Goal: Use online tool/utility: Use online tool/utility

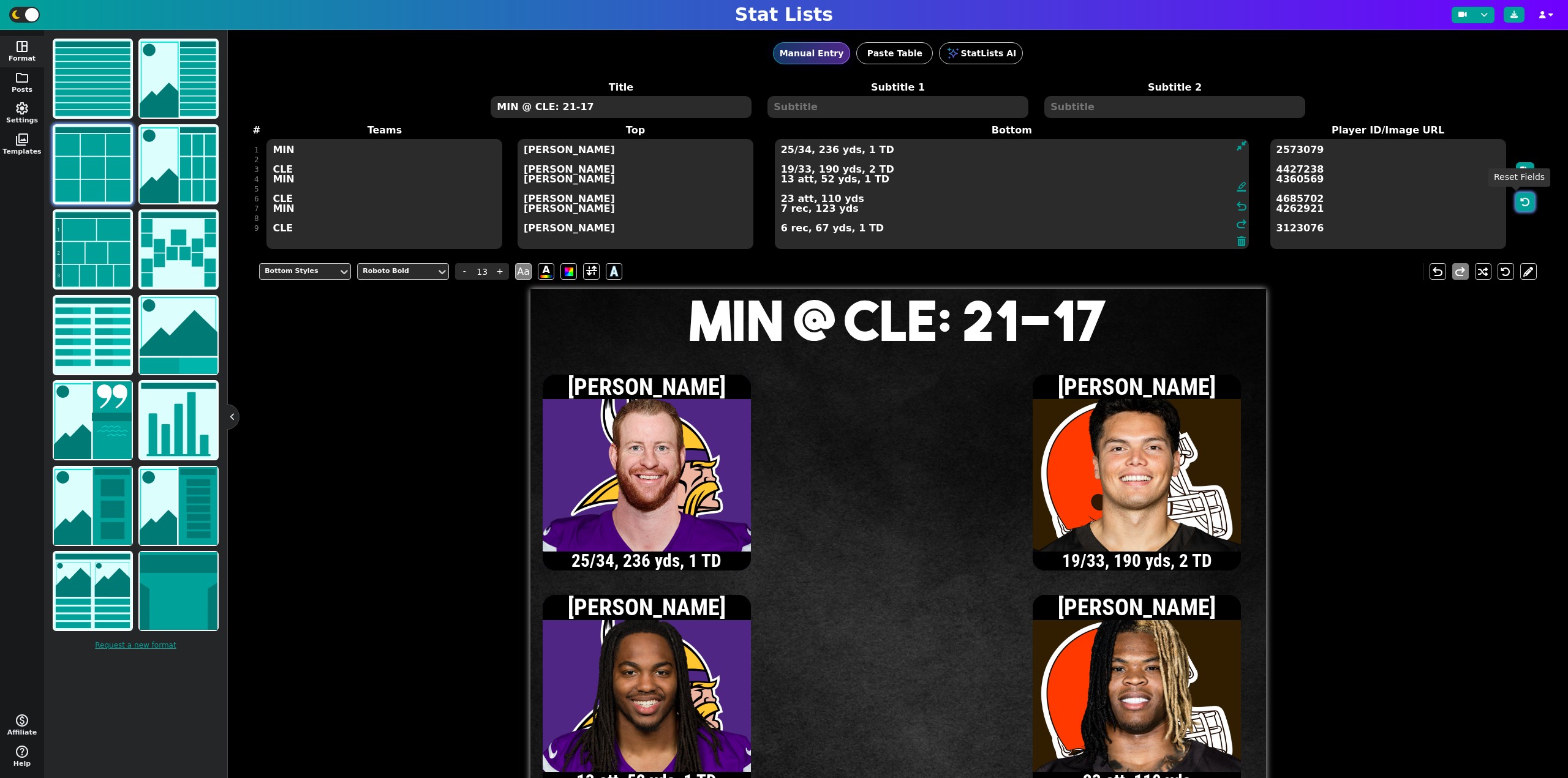
click at [1516, 199] on button "button" at bounding box center [1525, 202] width 18 height 18
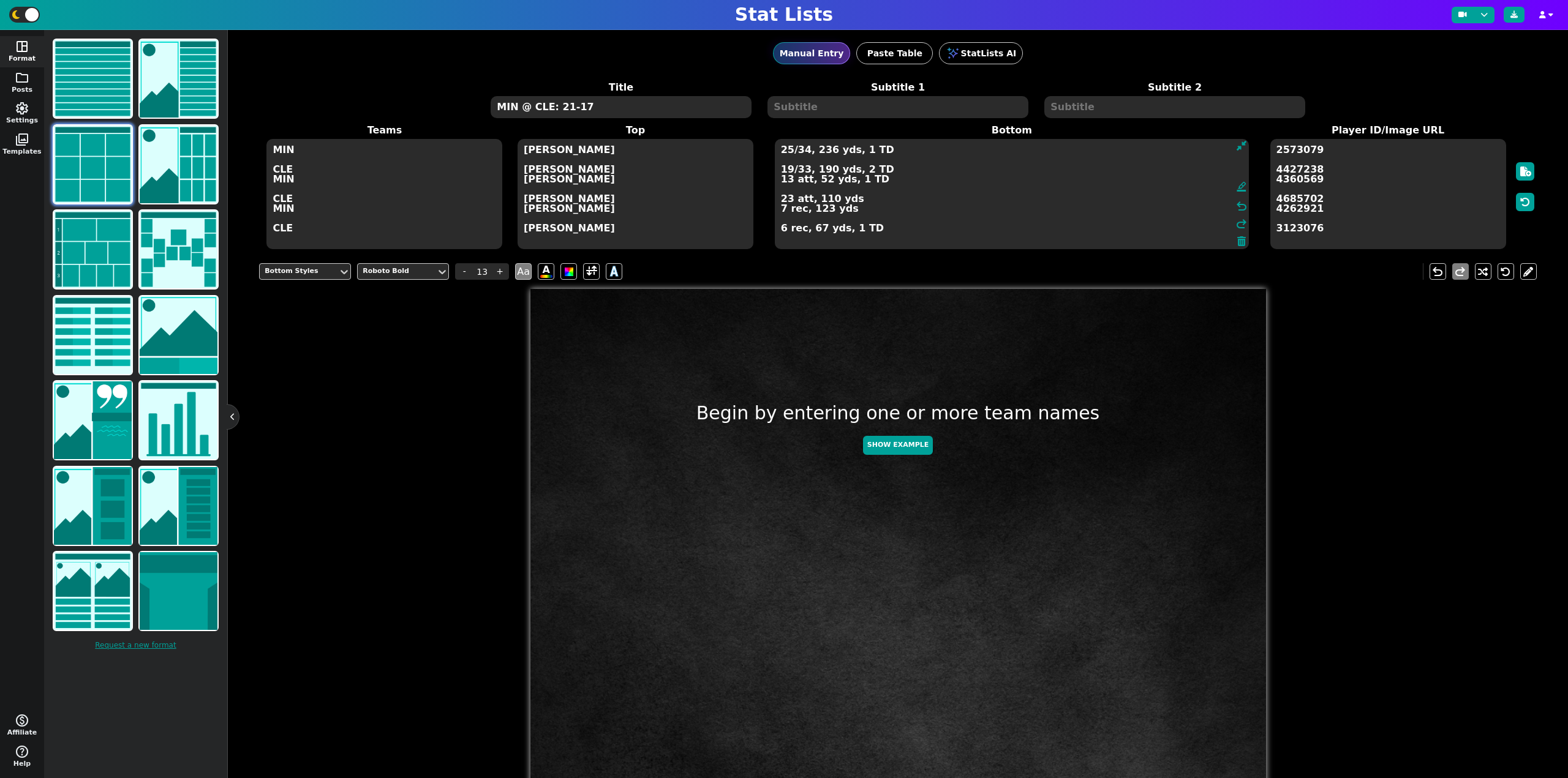
click at [728, 109] on textarea "MIN @ CLE: 21-17" at bounding box center [620, 107] width 260 height 22
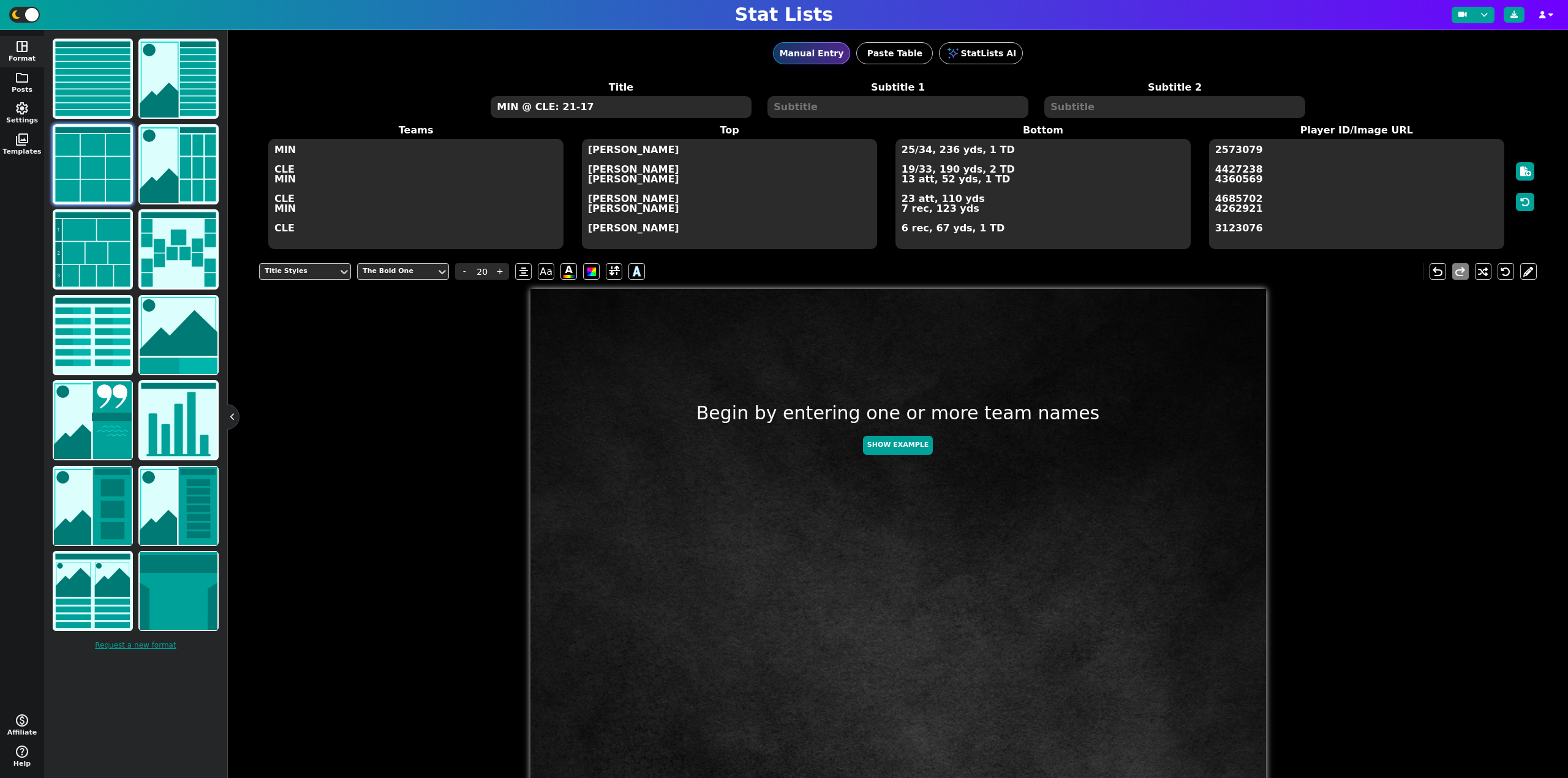
type input "20"
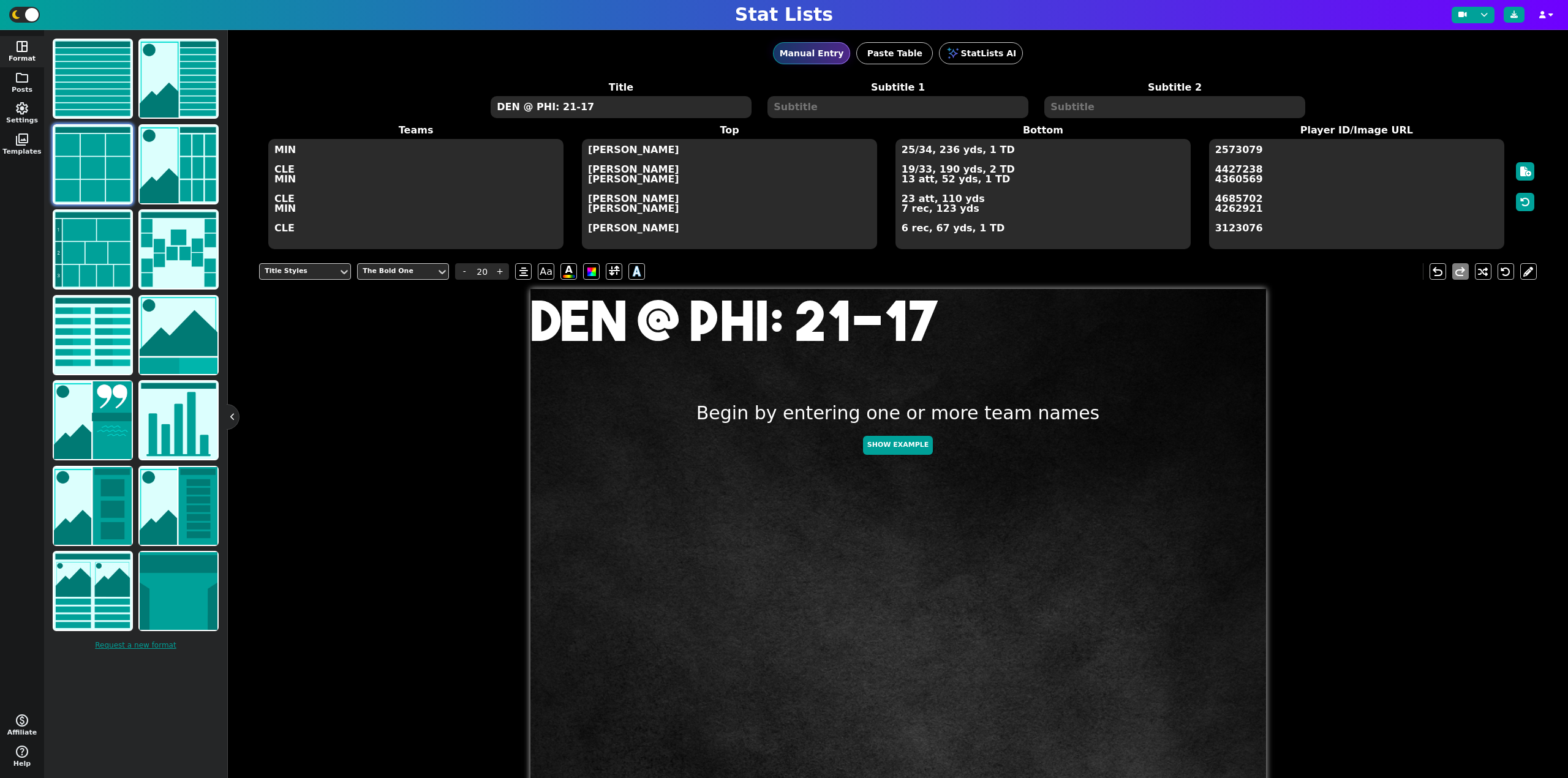
type textarea "DEN @ PHI: 21-17"
click at [493, 220] on textarea "MIN CLE MIN CLE MIN CLE" at bounding box center [415, 194] width 295 height 110
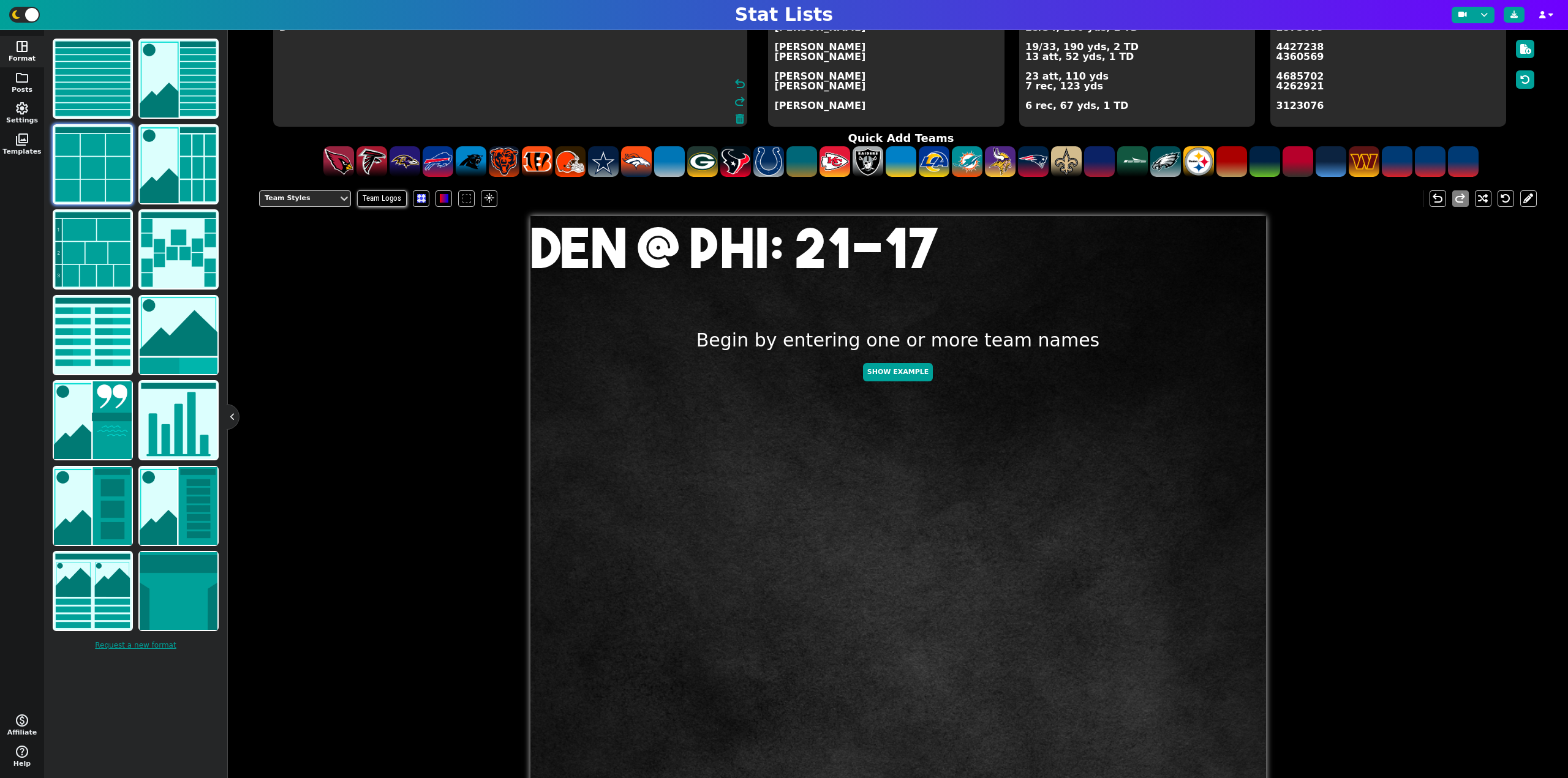
scroll to position [113, 0]
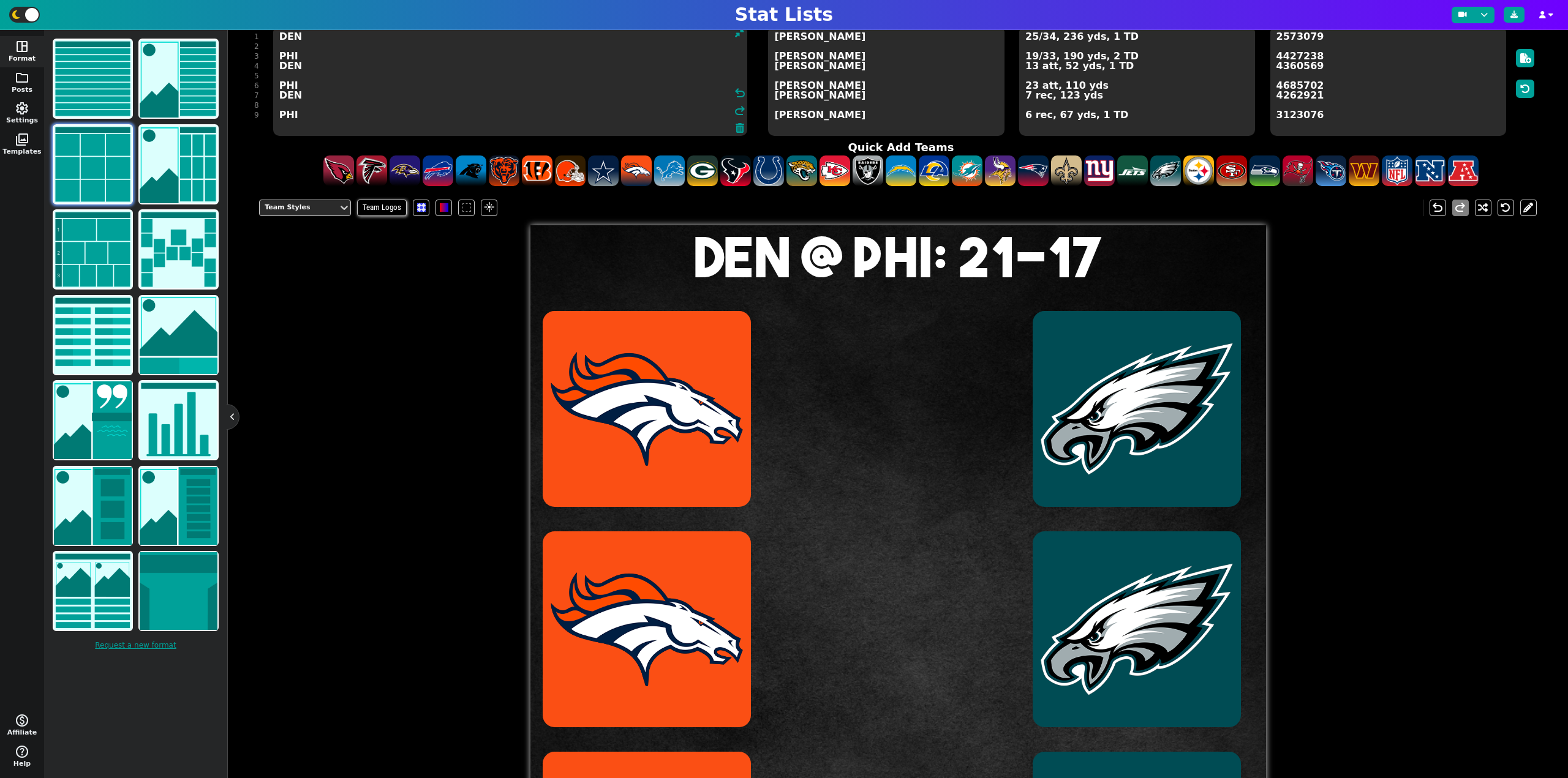
type textarea "DEN PHI DEN PHI DEN PHI"
click at [821, 38] on textarea "[PERSON_NAME] [PERSON_NAME] [PERSON_NAME] [PERSON_NAME] [PERSON_NAME] [PERSON_N…" at bounding box center [886, 81] width 236 height 110
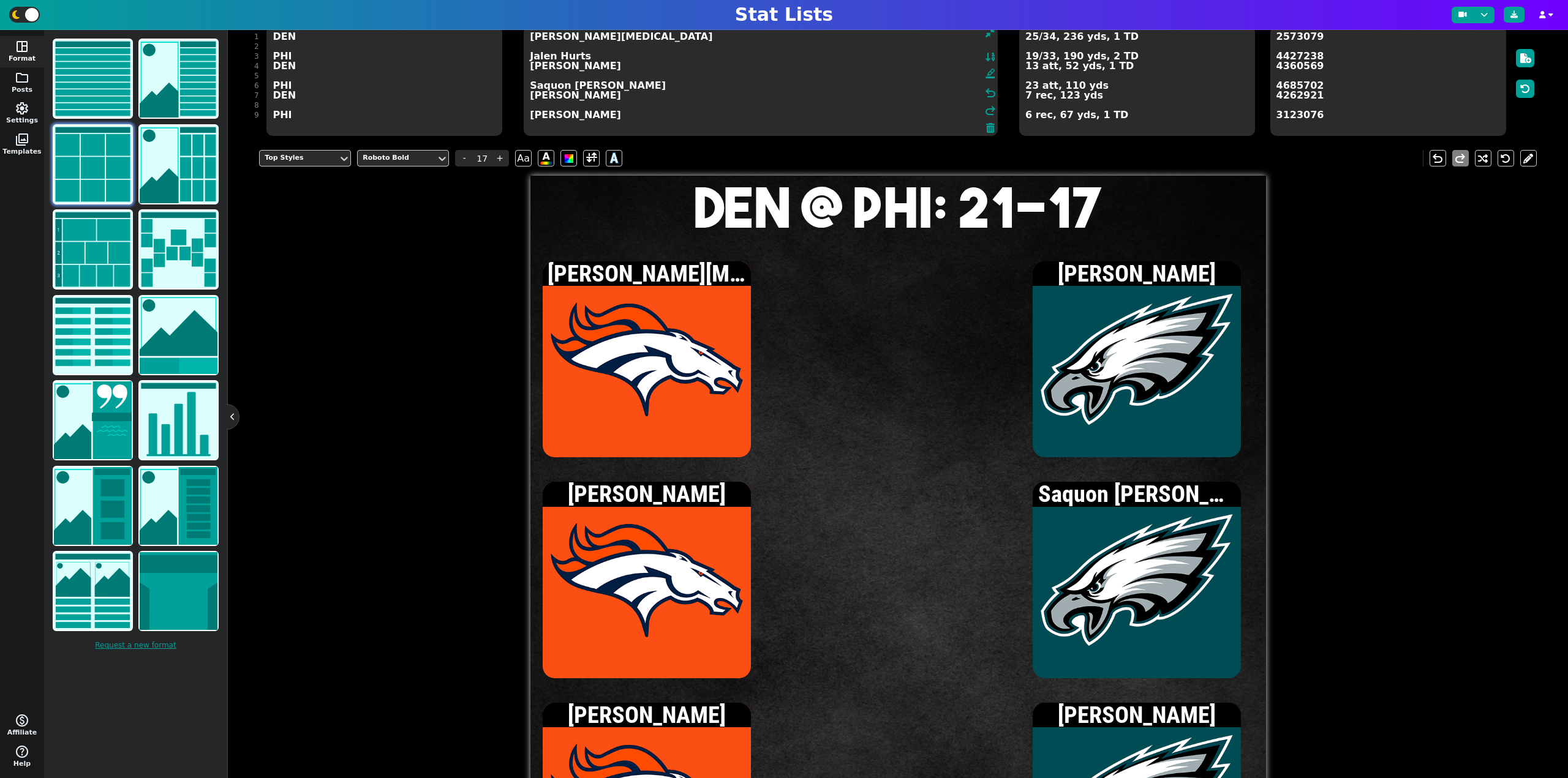
type textarea "[PERSON_NAME][MEDICAL_DATA] Jalen Hurts [PERSON_NAME] Saquon [PERSON_NAME] [PER…"
click at [1339, 71] on textarea "2573079 4427238 4360569 4685702 4262921 3123076" at bounding box center [1388, 81] width 236 height 110
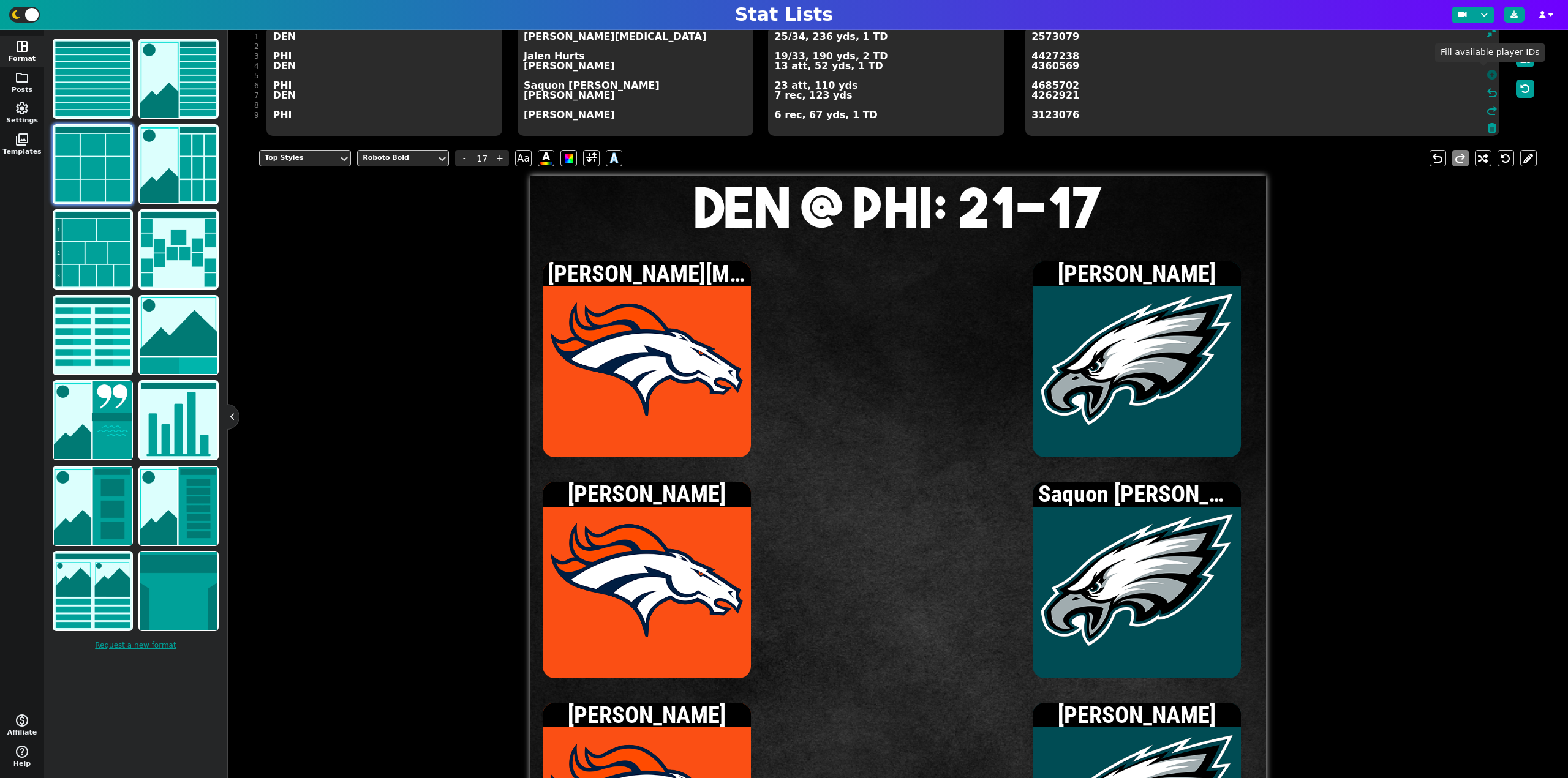
click at [1487, 74] on icon at bounding box center [1492, 74] width 10 height 10
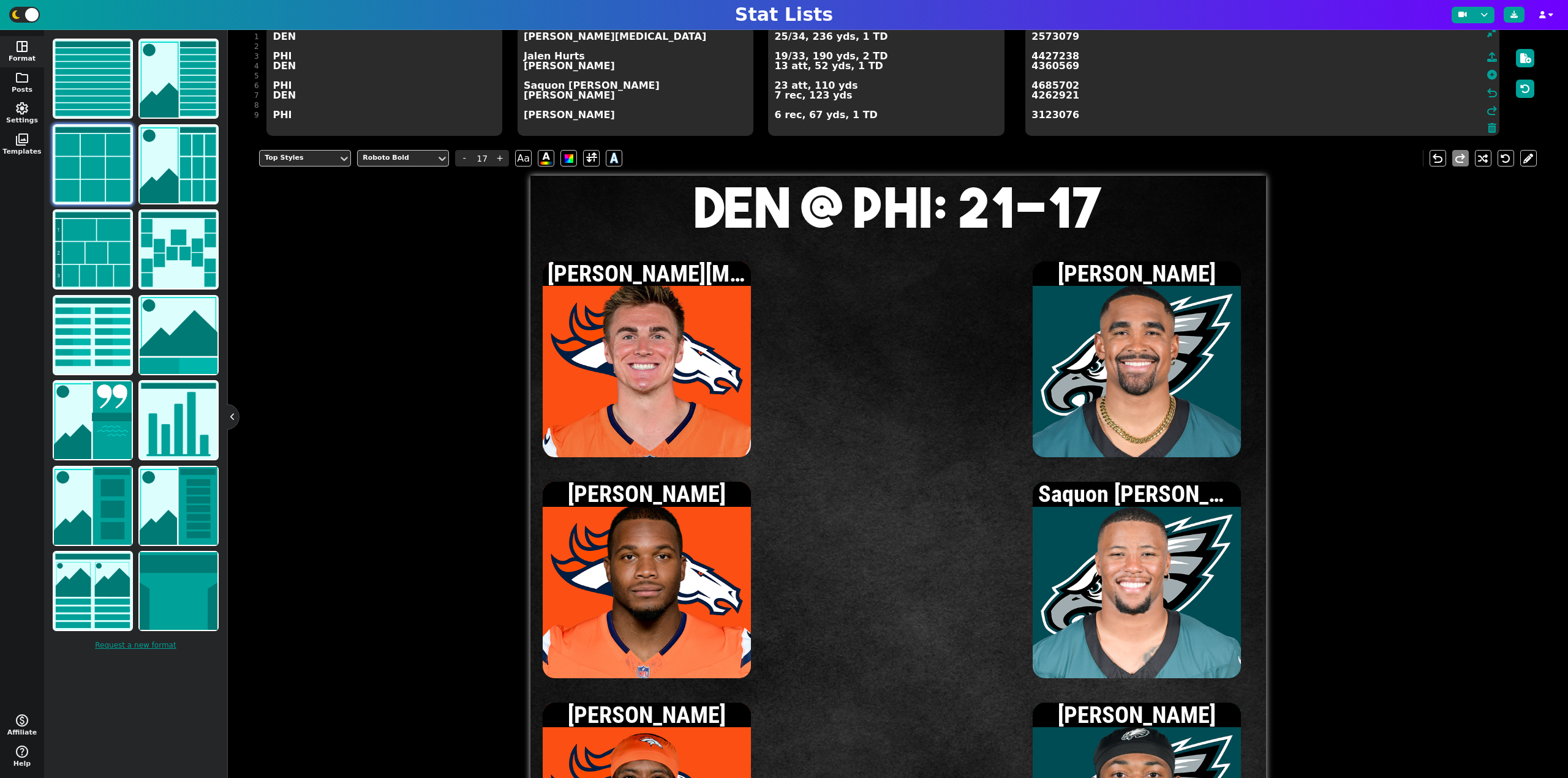
click at [767, 37] on span "25/34, 236 yds, 1 TD 19/33, 190 yds, 2 TD 13 att, 52 yds, 1 TD 23 att, 110 yds …" at bounding box center [886, 80] width 239 height 112
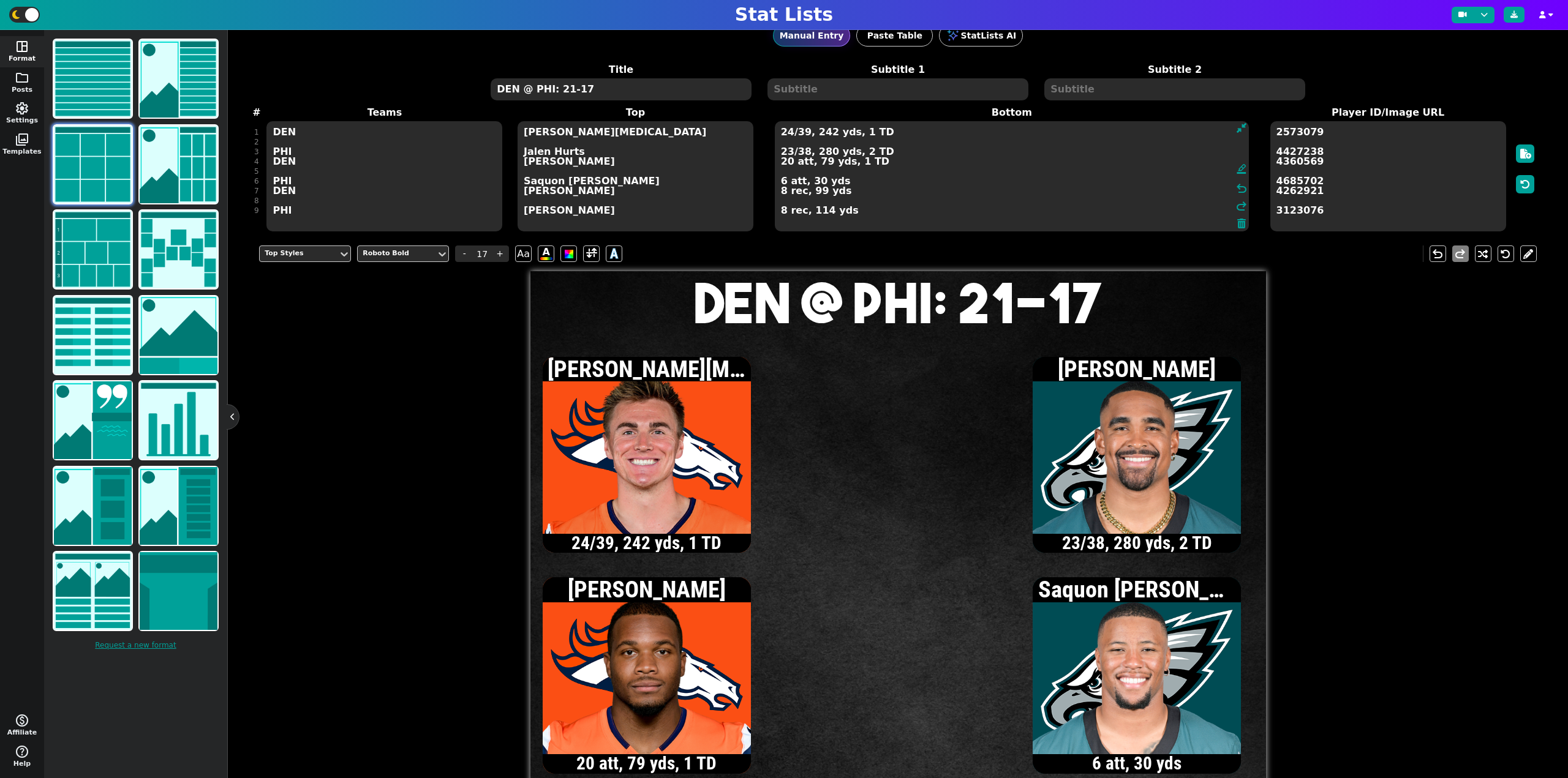
scroll to position [0, 0]
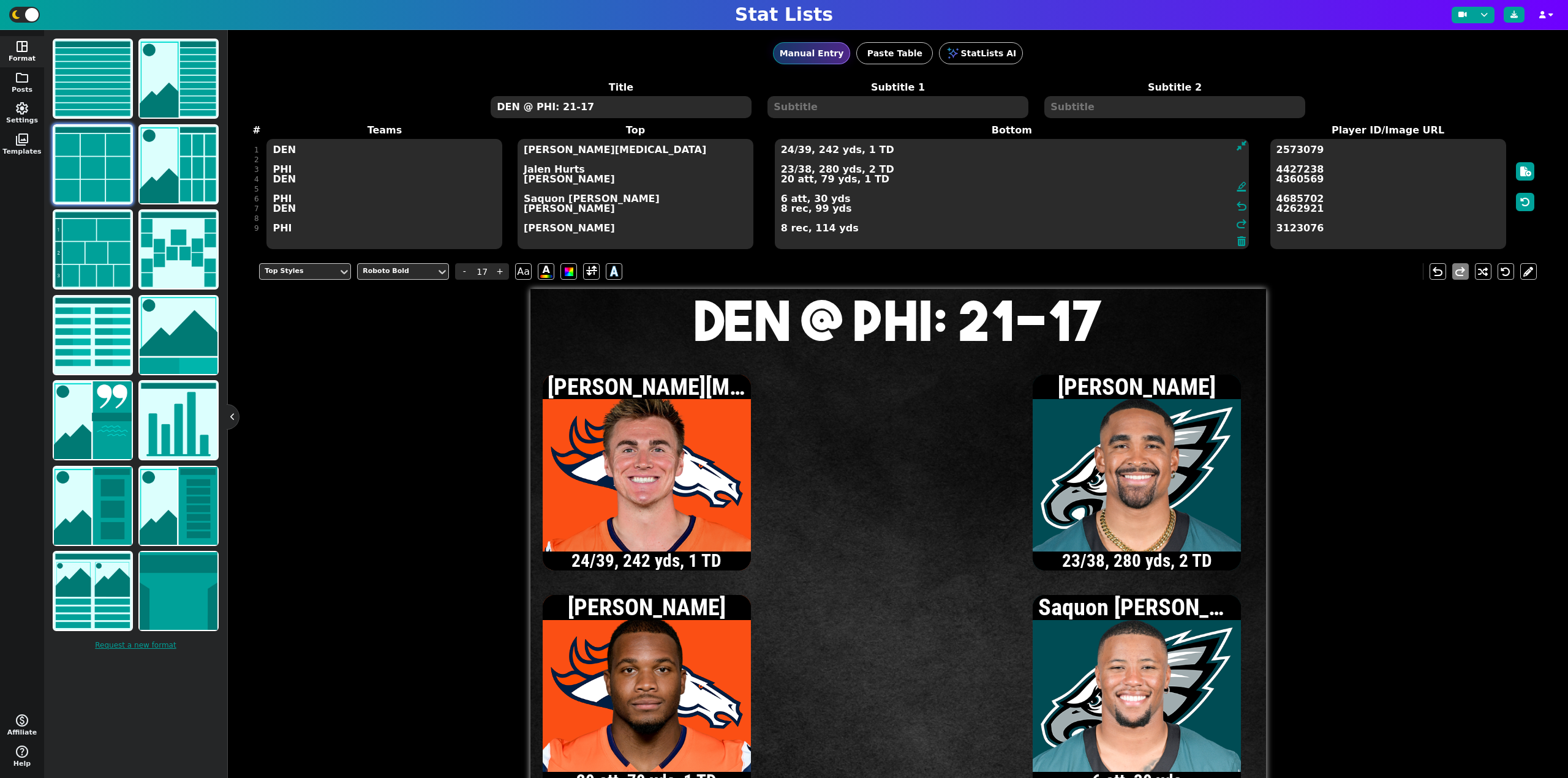
type textarea "24/39, 242 yds, 1 TD 23/38, 280 yds, 2 TD 20 att, 79 yds, 1 TD 6 att, 30 yds 8 …"
click at [1520, 201] on icon "button" at bounding box center [1525, 202] width 10 height 10
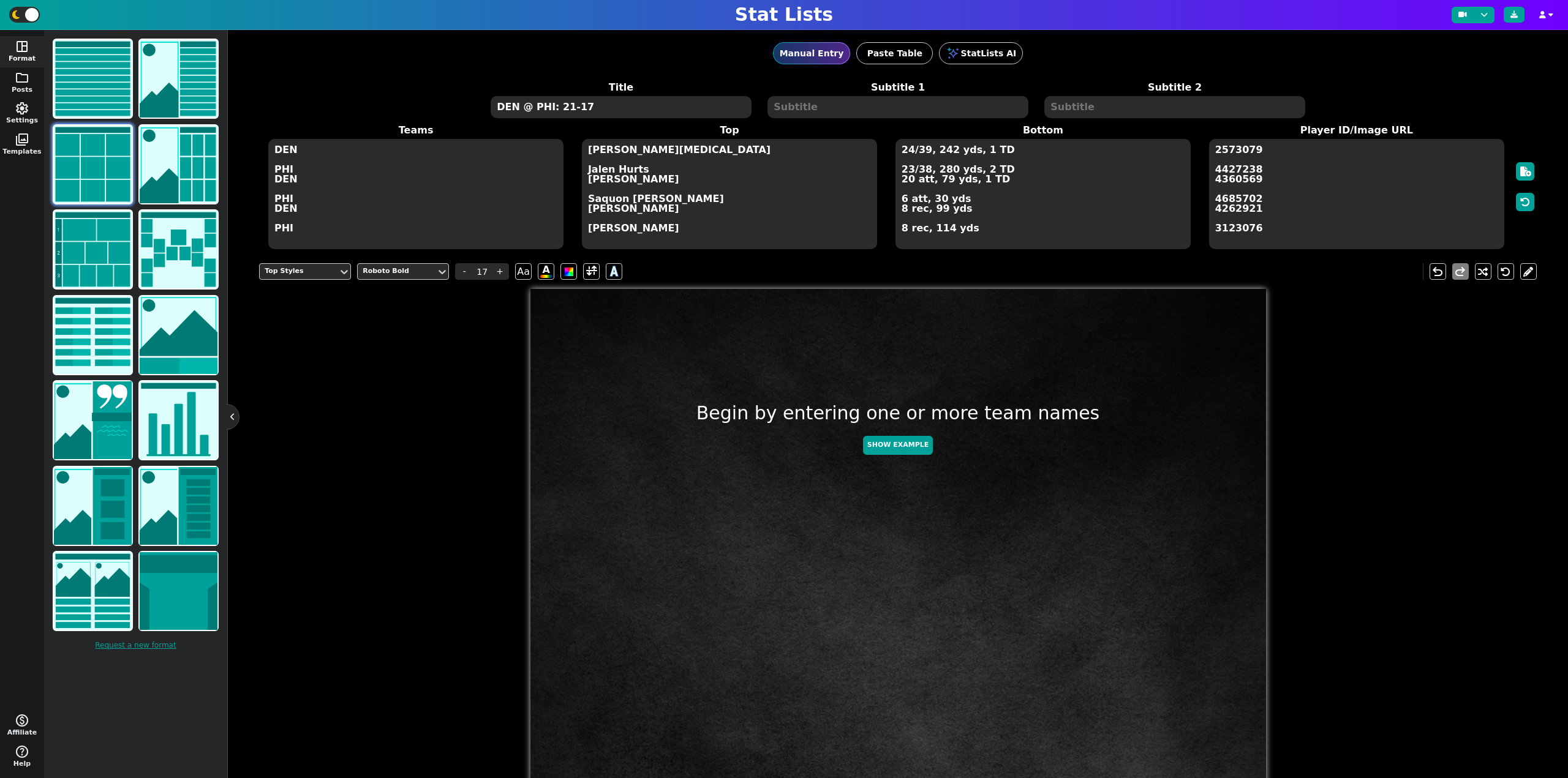
click at [695, 102] on textarea "DEN @ PHI: 21-17" at bounding box center [620, 107] width 260 height 22
type input "20"
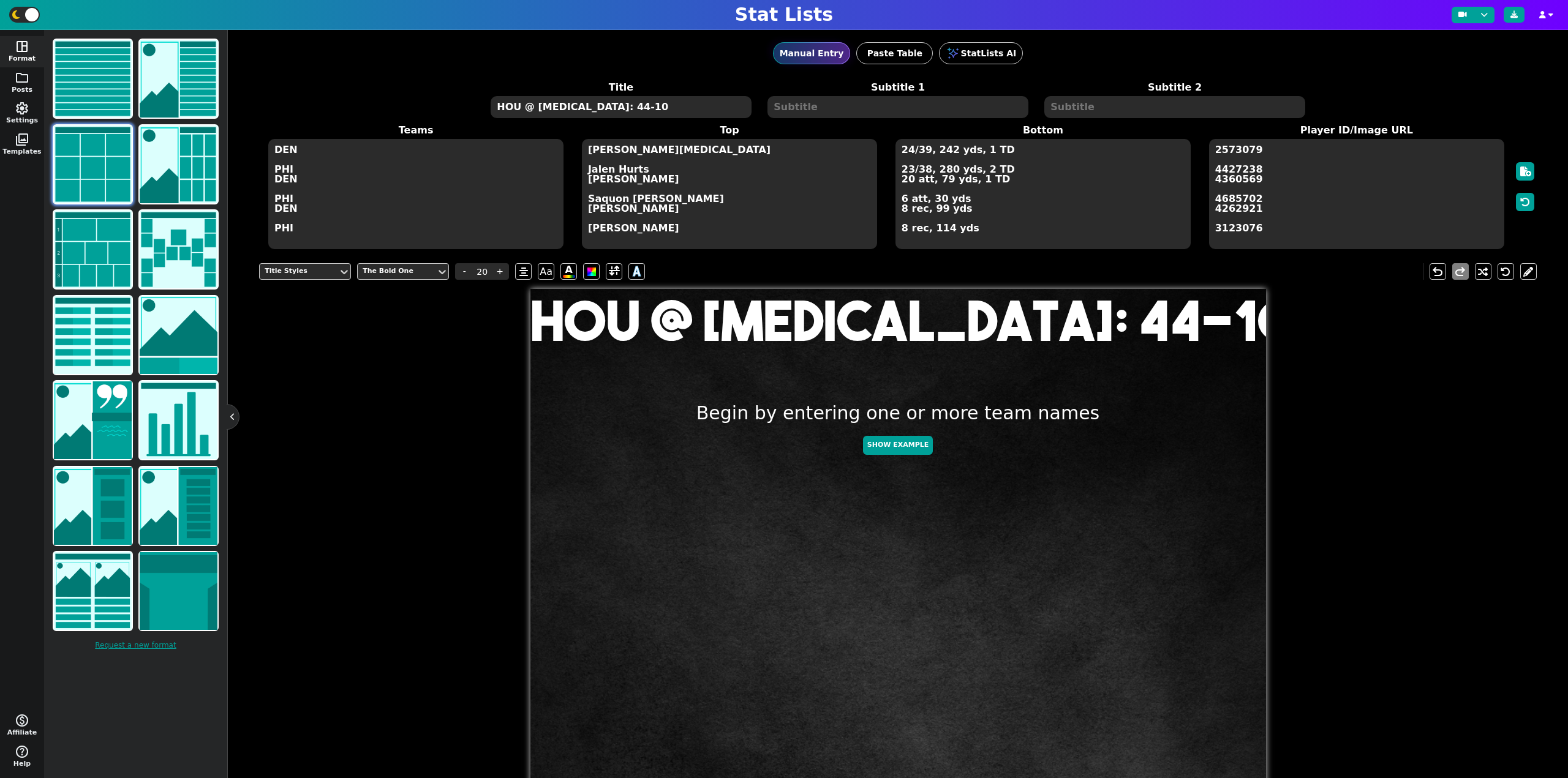
type textarea "HOU @ [MEDICAL_DATA]: 44-10"
click at [408, 222] on textarea "DEN PHI DEN PHI DEN PHI" at bounding box center [415, 194] width 295 height 110
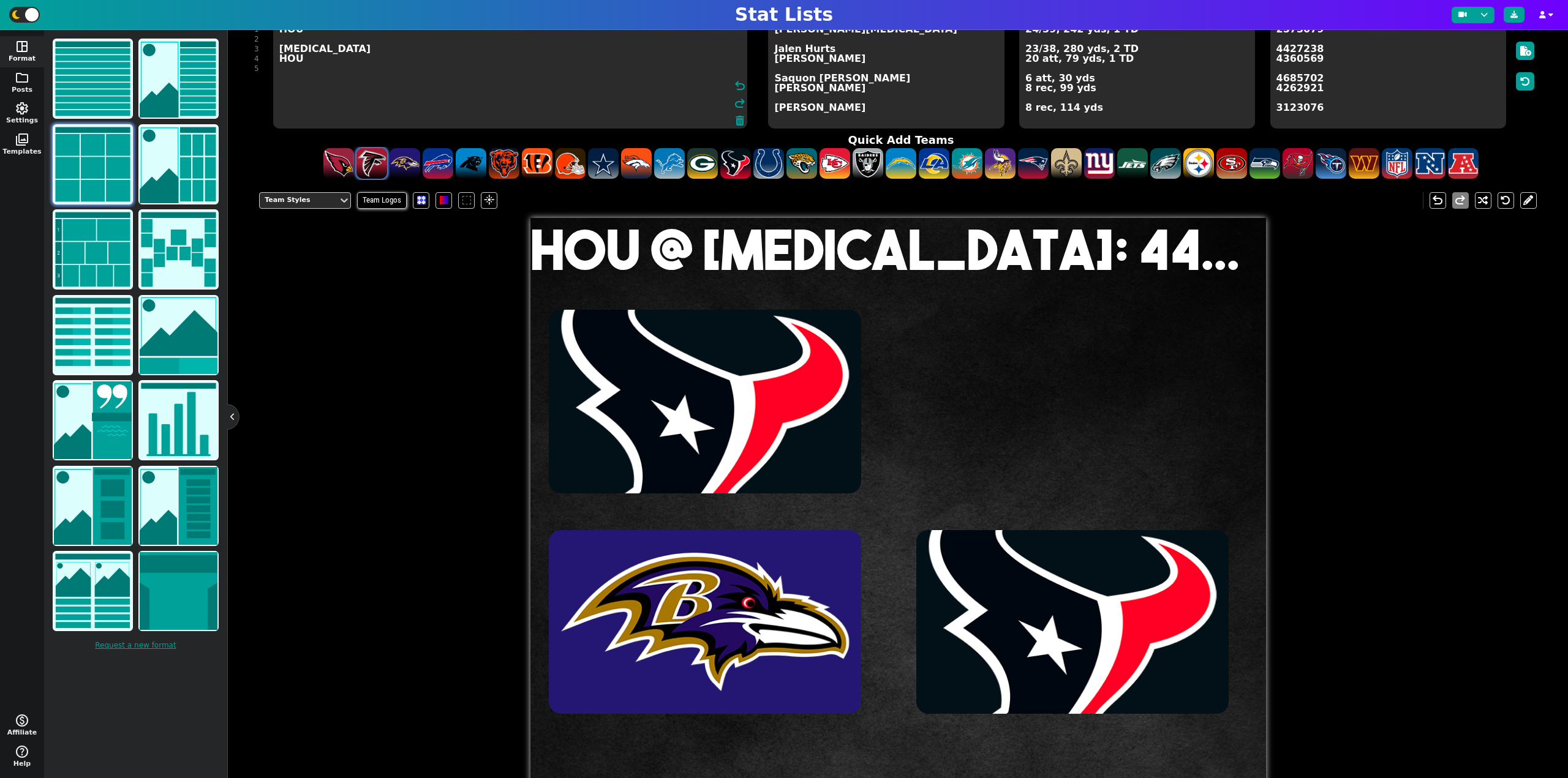
scroll to position [122, 0]
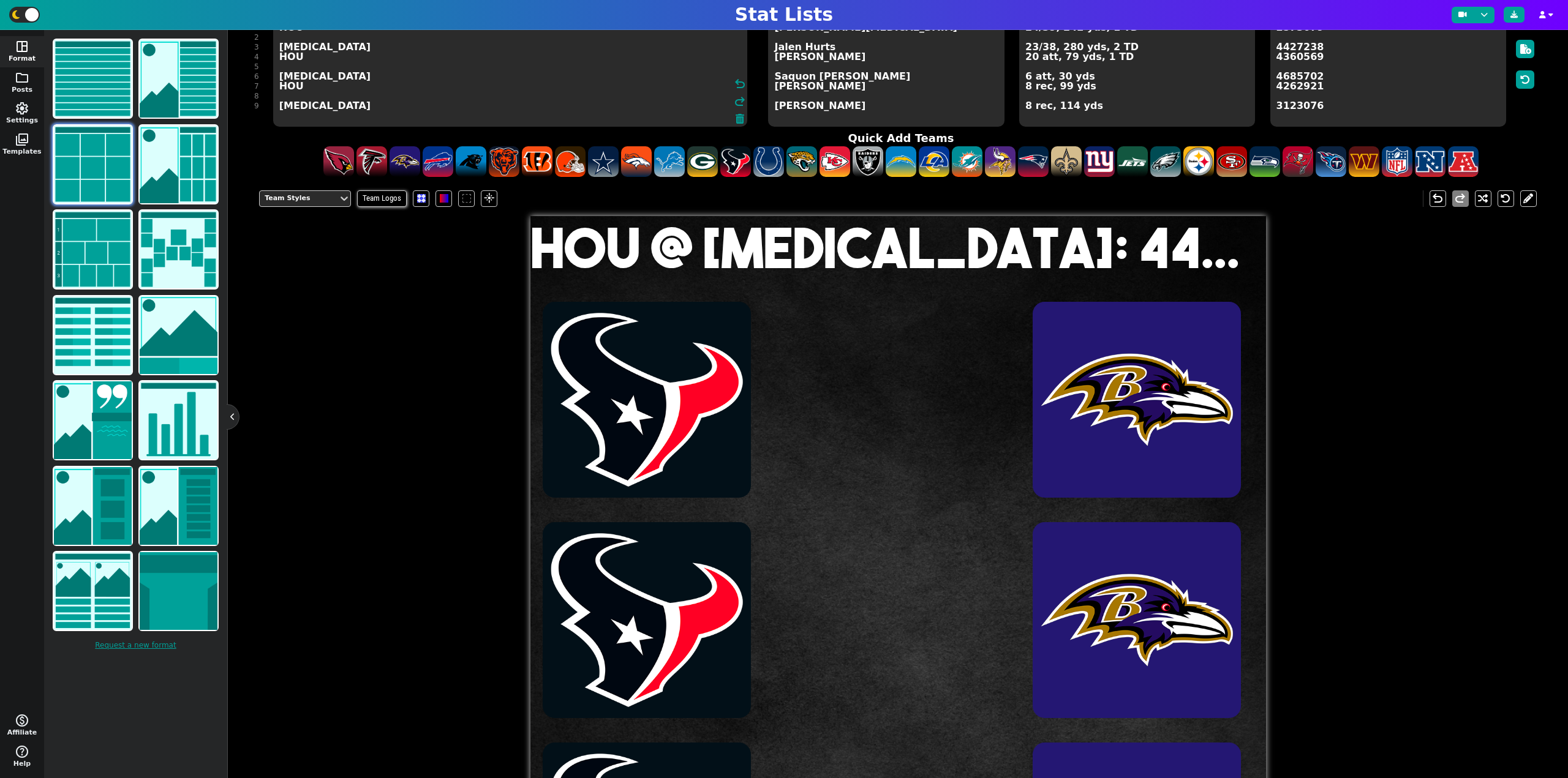
type textarea "HOU [MEDICAL_DATA] HOU [MEDICAL_DATA] HOU [MEDICAL_DATA]"
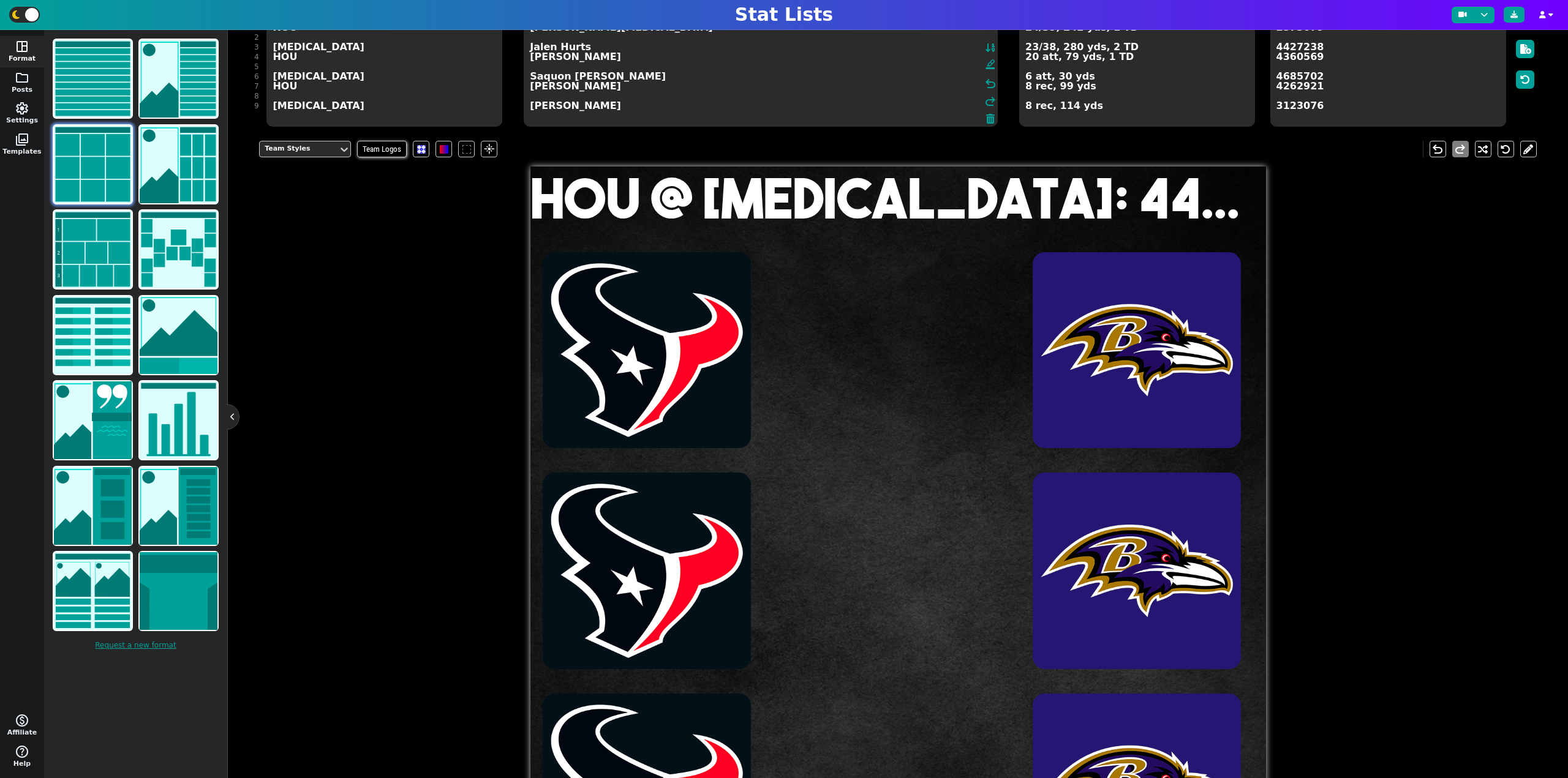
click at [831, 58] on textarea "[PERSON_NAME][MEDICAL_DATA] Jalen Hurts [PERSON_NAME] Saquon [PERSON_NAME] [PER…" at bounding box center [760, 72] width 474 height 110
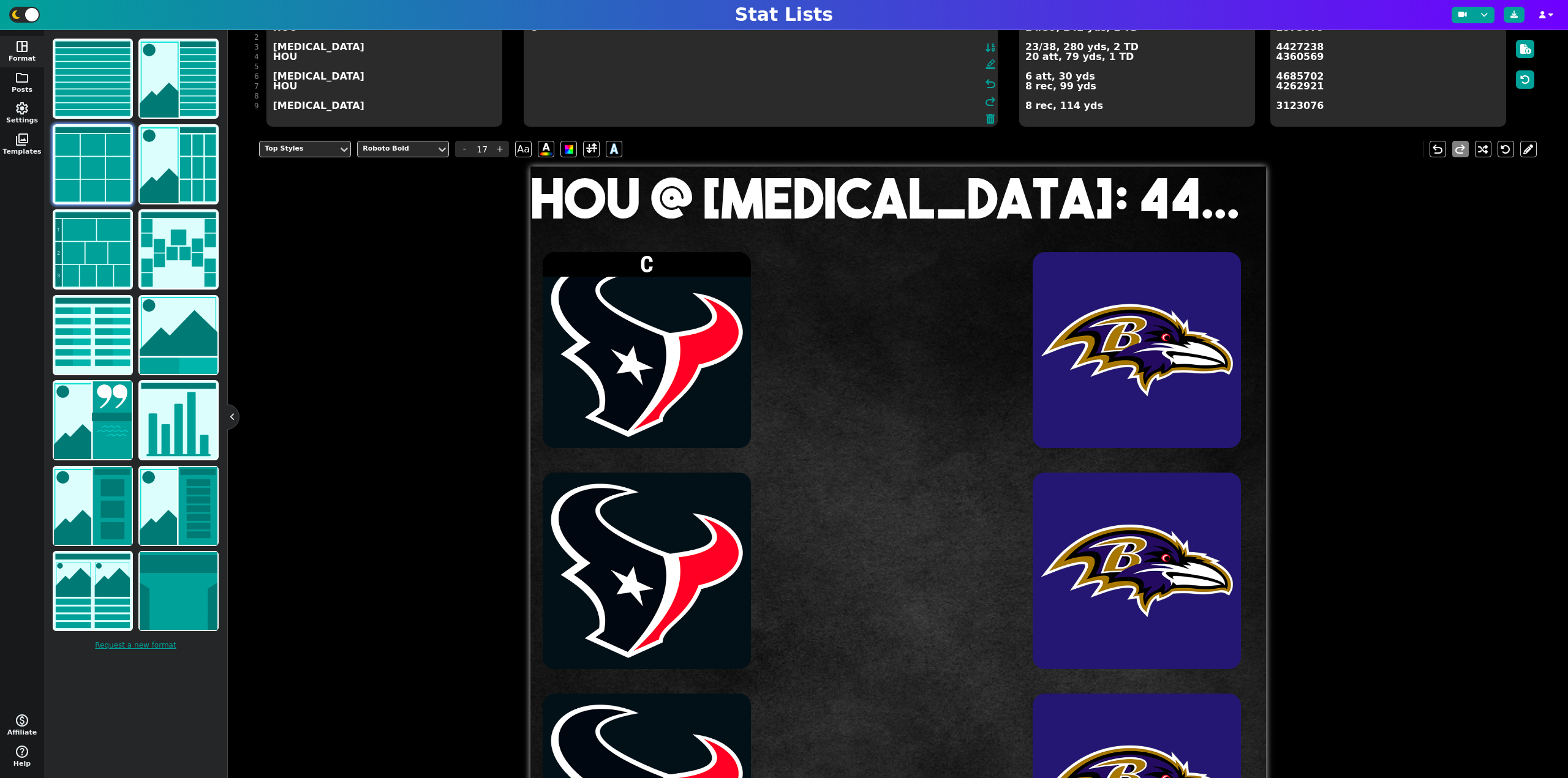
scroll to position [113, 0]
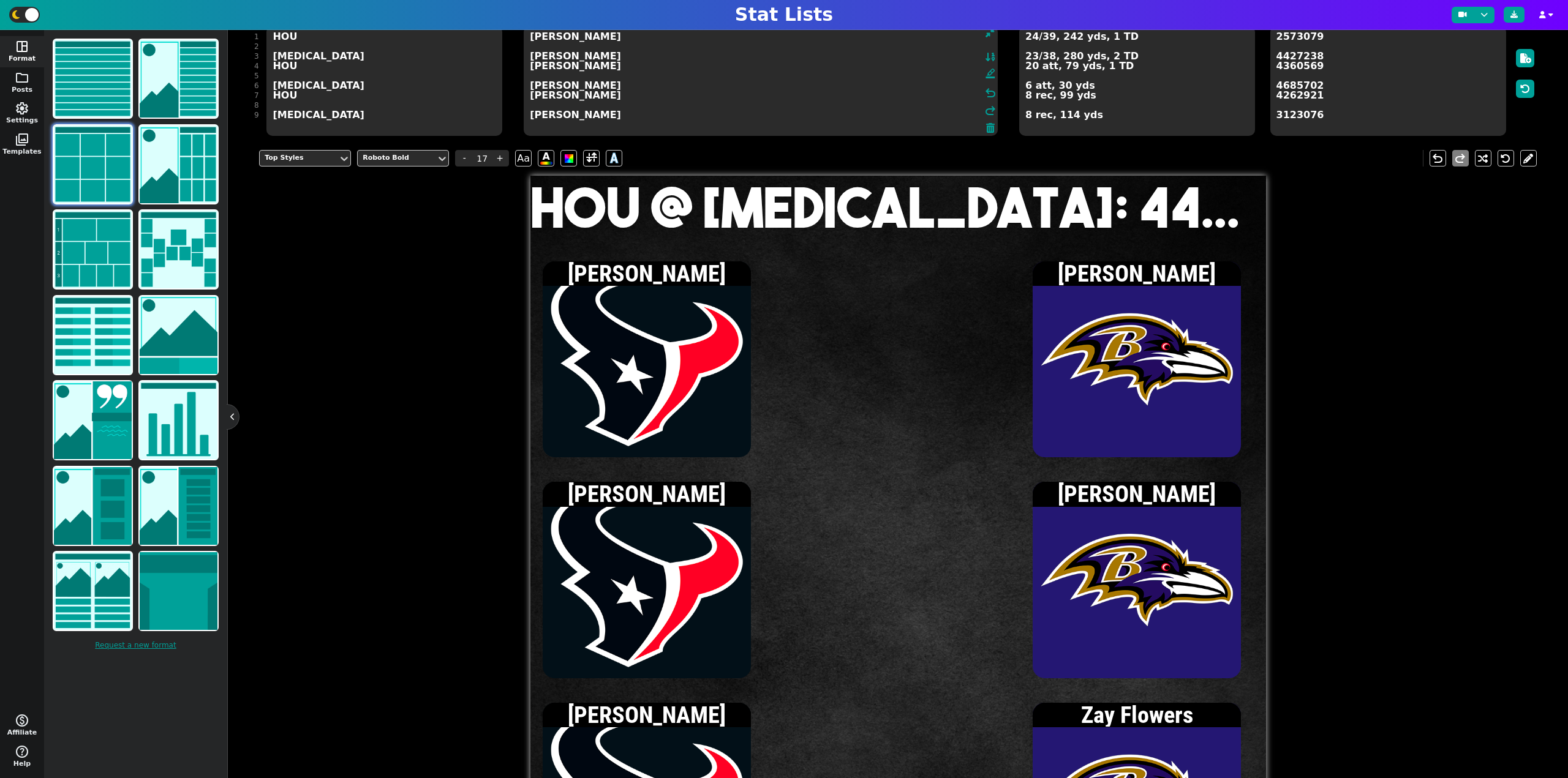
type textarea "[PERSON_NAME] [PERSON_NAME] [PERSON_NAME] [PERSON_NAME] [PERSON_NAME] [PERSON_N…"
click at [1423, 90] on textarea "2573079 4427238 4360569 4685702 4262921 3123076" at bounding box center [1388, 81] width 236 height 110
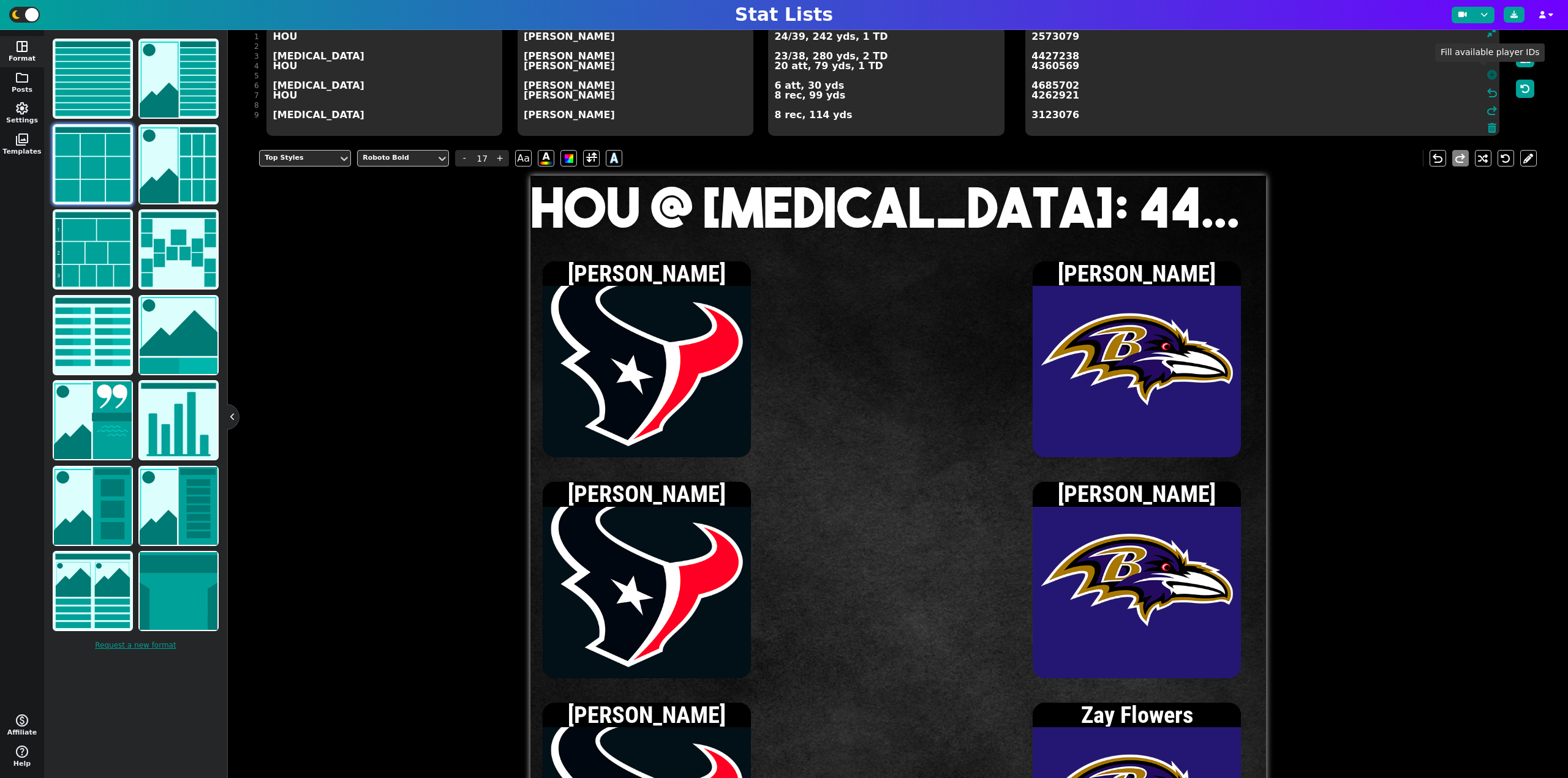
click at [1487, 76] on icon at bounding box center [1492, 74] width 10 height 10
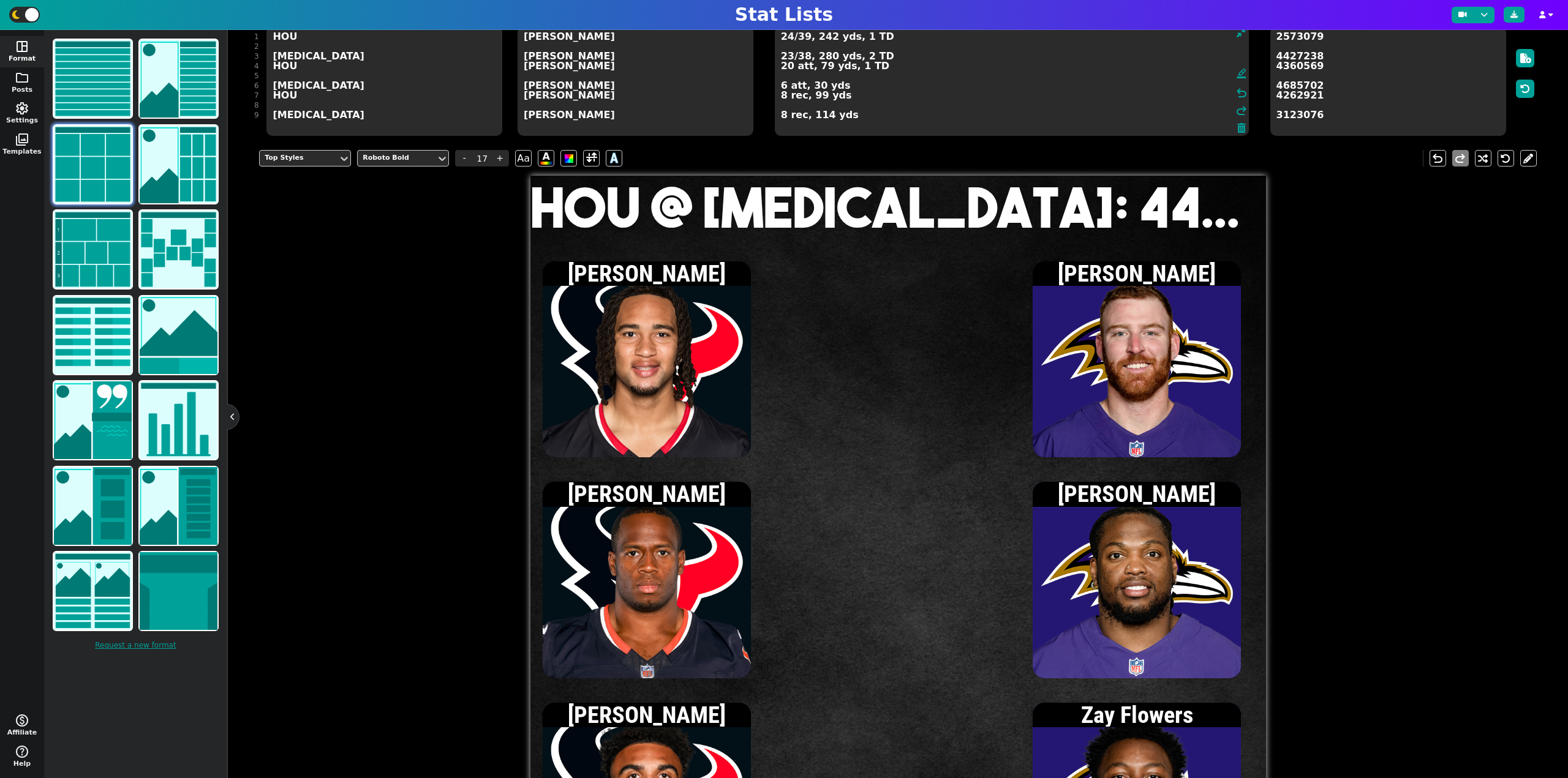
click at [869, 113] on textarea "24/39, 242 yds, 1 TD 23/38, 280 yds, 2 TD 20 att, 79 yds, 1 TD 6 att, 30 yds 8 …" at bounding box center [1011, 81] width 474 height 110
type input "13"
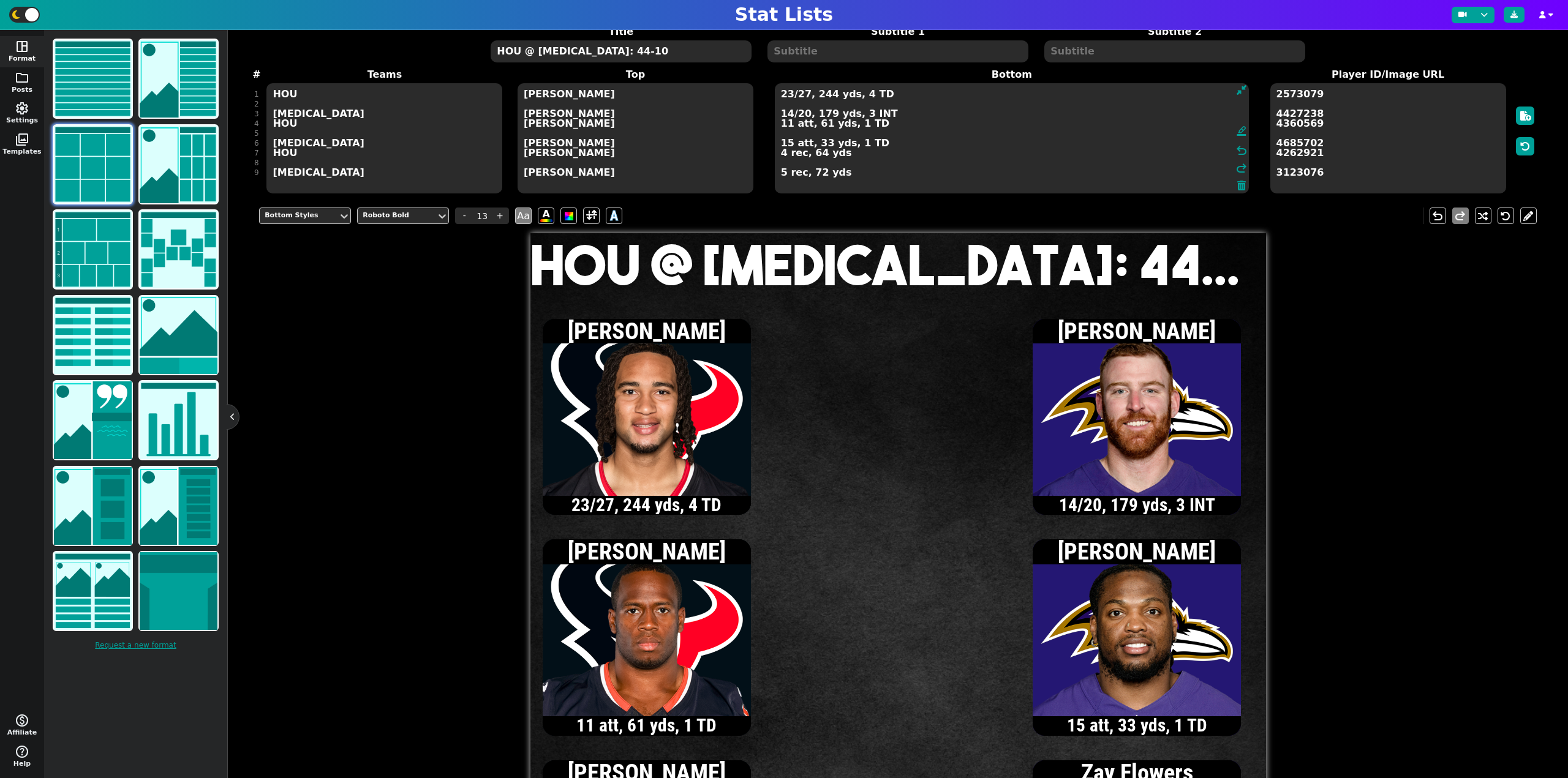
scroll to position [52, 0]
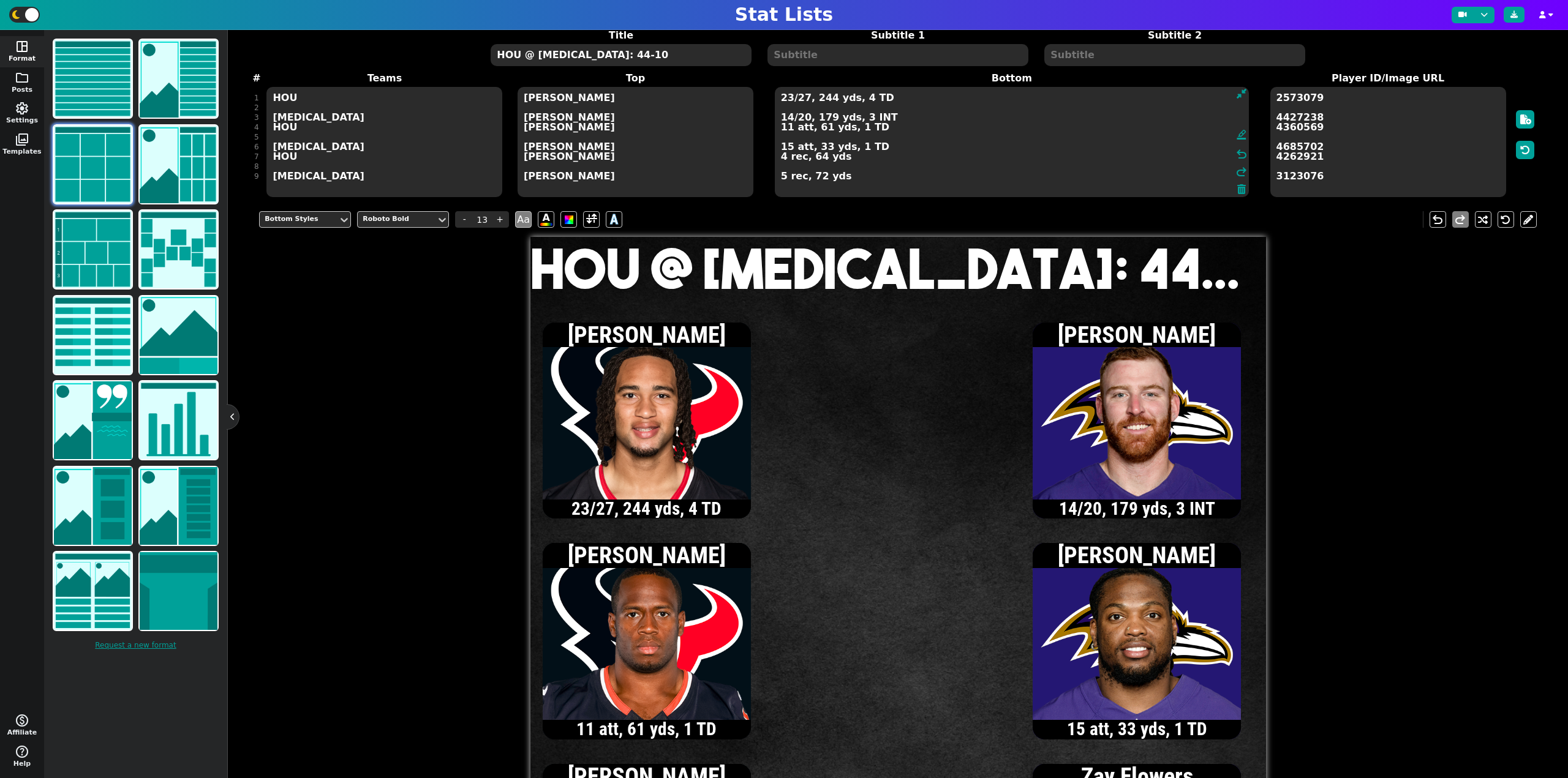
type textarea "23/27, 244 yds, 4 TD 14/20, 179 yds, 3 INT 11 att, 61 yds, 1 TD 15 att, 33 yds,…"
click at [1521, 18] on button at bounding box center [1514, 14] width 21 height 16
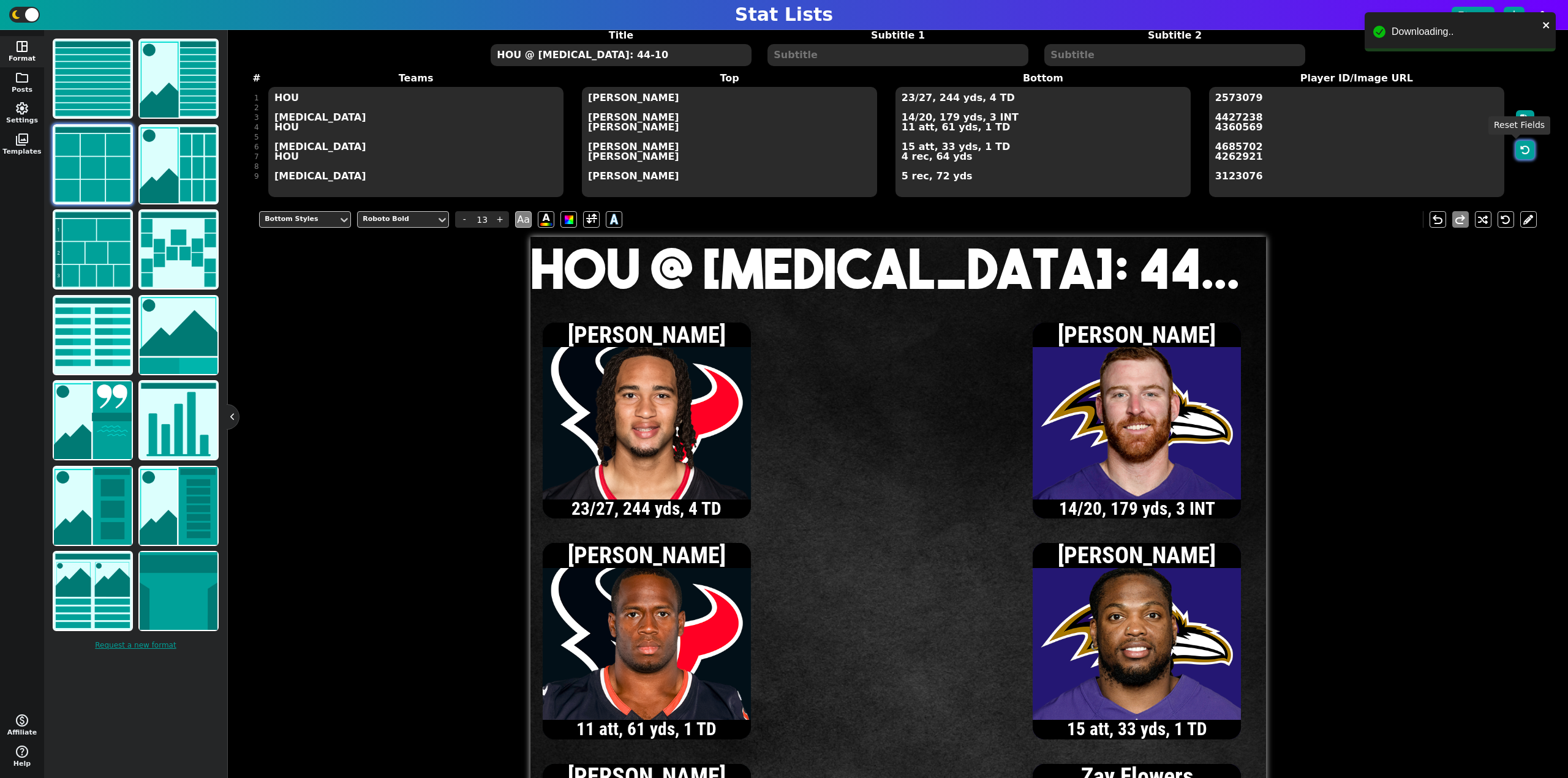
click at [1523, 149] on button "button" at bounding box center [1525, 150] width 18 height 18
